Goal: Task Accomplishment & Management: Manage account settings

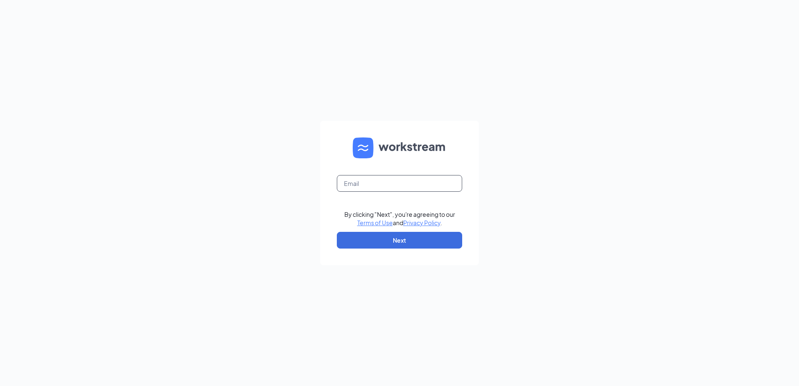
click at [368, 187] on input "text" at bounding box center [399, 183] width 125 height 17
type input "[EMAIL_ADDRESS][PERSON_NAME][DOMAIN_NAME]"
click at [366, 235] on button "Next" at bounding box center [399, 240] width 125 height 17
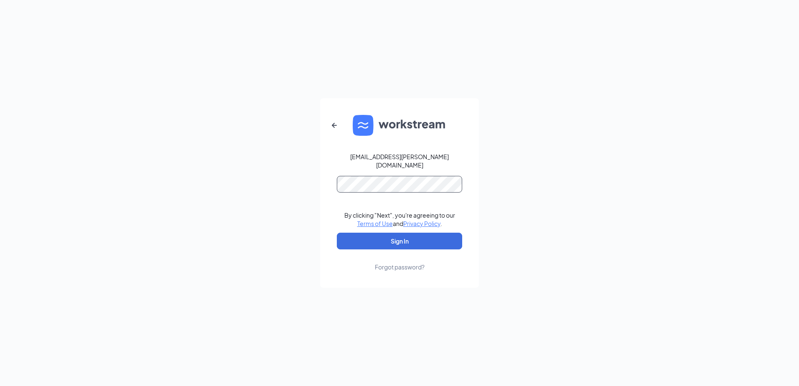
click at [337, 233] on button "Sign In" at bounding box center [399, 241] width 125 height 17
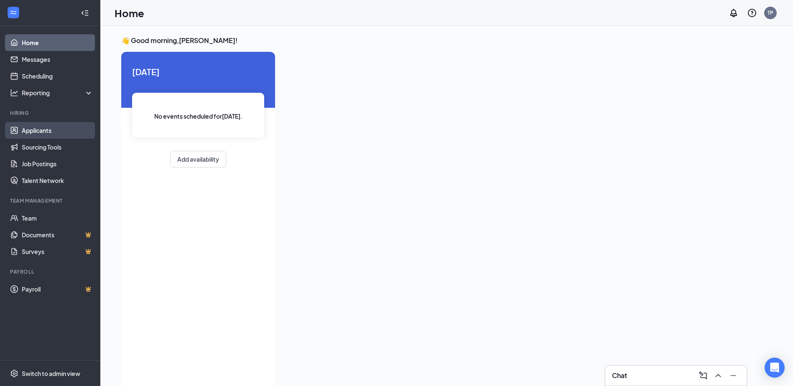
click at [29, 129] on link "Applicants" at bounding box center [57, 130] width 71 height 17
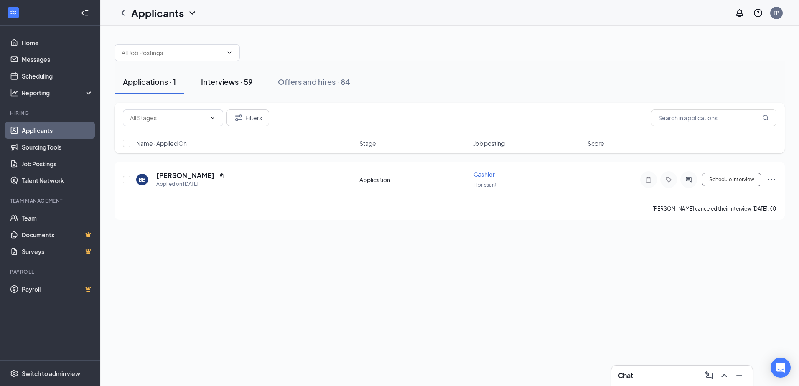
click at [227, 83] on div "Interviews · 59" at bounding box center [227, 81] width 52 height 10
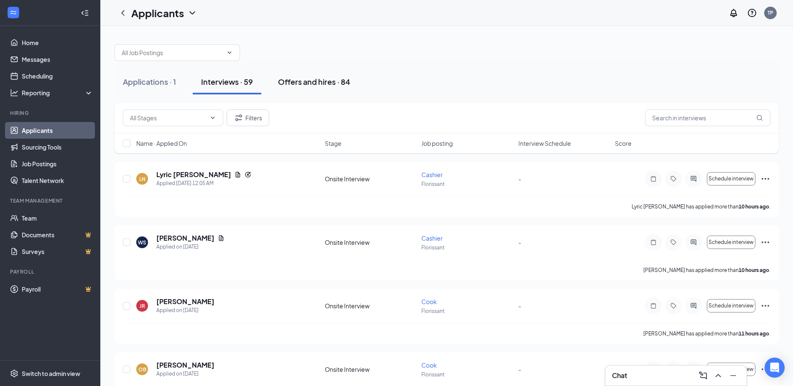
click at [308, 80] on div "Offers and hires · 84" at bounding box center [314, 81] width 72 height 10
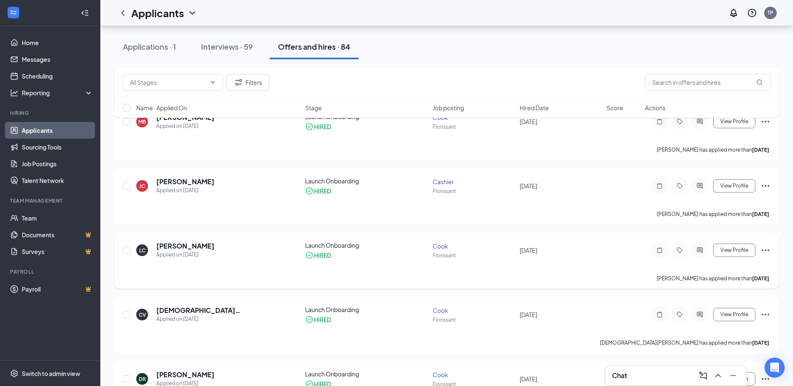
scroll to position [125, 0]
